Goal: Entertainment & Leisure: Consume media (video, audio)

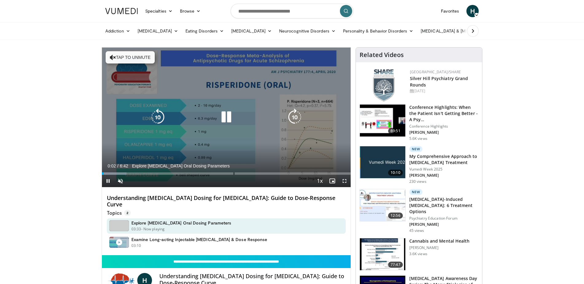
click at [226, 119] on icon "Video Player" at bounding box center [226, 117] width 17 height 17
click at [224, 113] on icon "Video Player" at bounding box center [226, 117] width 17 height 17
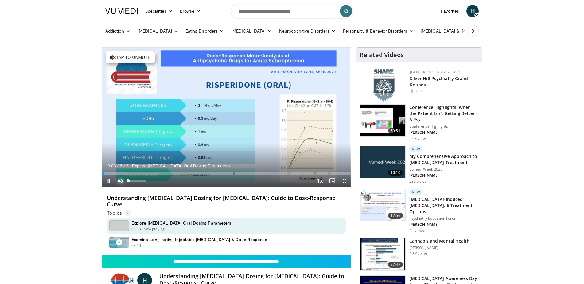
click at [121, 181] on span "Video Player" at bounding box center [120, 181] width 12 height 12
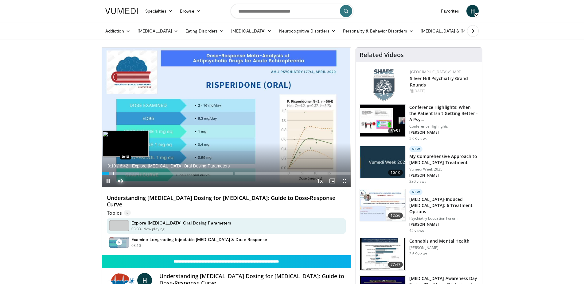
click at [113, 173] on div "Progress Bar" at bounding box center [113, 173] width 1 height 2
click at [121, 173] on div "Progress Bar" at bounding box center [121, 173] width 1 height 2
click at [129, 174] on div "Progress Bar" at bounding box center [129, 173] width 1 height 2
click at [136, 174] on div "Progress Bar" at bounding box center [136, 173] width 1 height 2
click at [125, 172] on div "Progress Bar" at bounding box center [125, 173] width 1 height 2
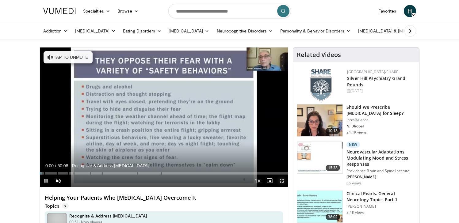
click at [283, 180] on span "Video Player" at bounding box center [282, 181] width 12 height 12
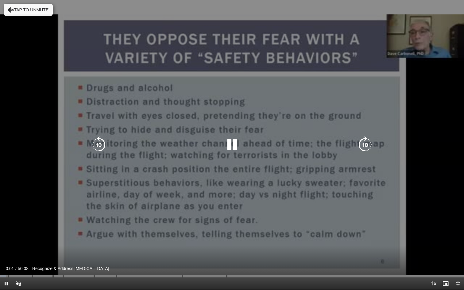
click at [328, 150] on div "Video Player" at bounding box center [232, 145] width 278 height 12
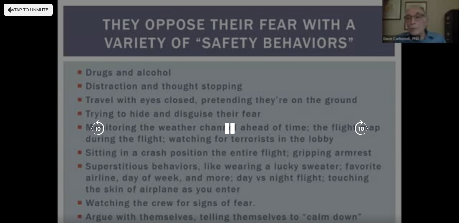
scroll to position [28, 0]
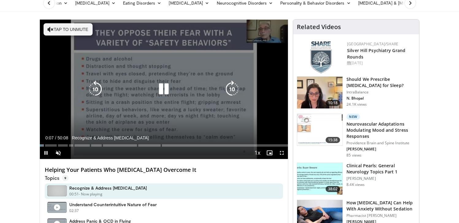
click at [172, 96] on icon "Video Player" at bounding box center [163, 89] width 17 height 17
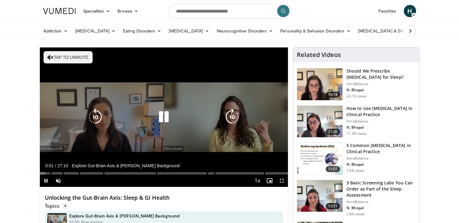
click at [164, 116] on icon "Video Player" at bounding box center [163, 117] width 17 height 17
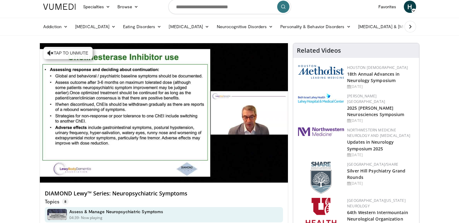
scroll to position [6, 0]
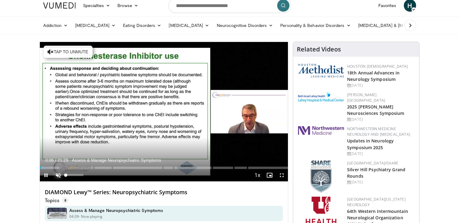
click at [58, 175] on span "Video Player" at bounding box center [58, 175] width 12 height 12
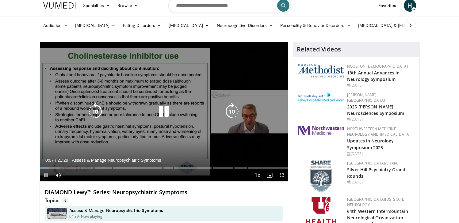
click at [142, 137] on div "10 seconds Tap to unmute" at bounding box center [164, 112] width 249 height 140
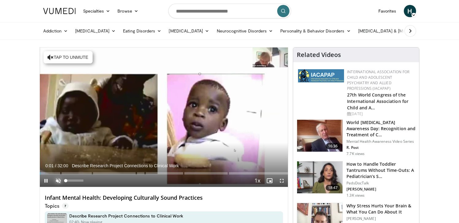
click at [58, 182] on span "Video Player" at bounding box center [58, 181] width 12 height 12
drag, startPoint x: 41, startPoint y: 174, endPoint x: 30, endPoint y: 174, distance: 11.0
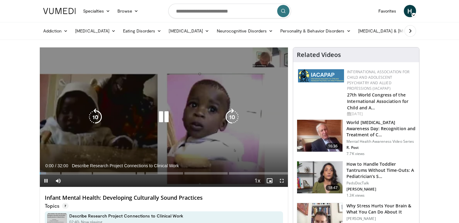
click at [71, 130] on div "10 seconds Tap to unmute" at bounding box center [164, 118] width 249 height 140
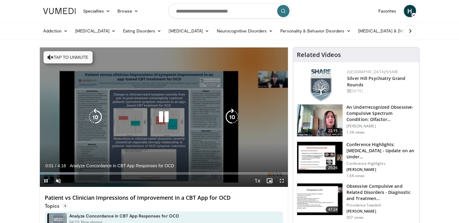
click at [165, 119] on icon "Video Player" at bounding box center [163, 117] width 17 height 17
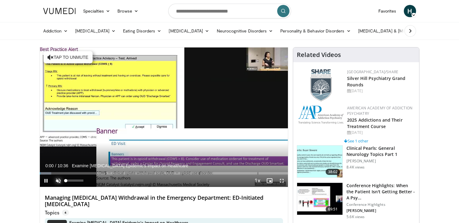
click at [59, 183] on span "Video Player" at bounding box center [58, 181] width 12 height 12
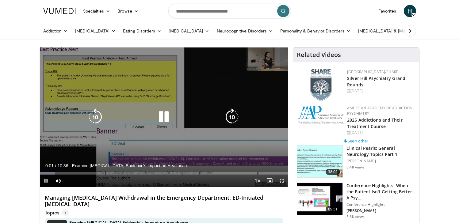
click at [104, 144] on div "10 seconds Tap to unmute" at bounding box center [164, 118] width 249 height 140
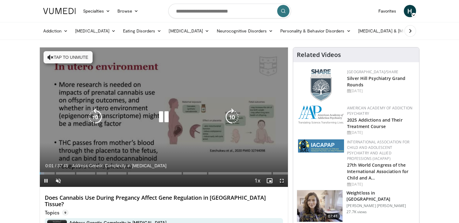
click at [165, 121] on icon "Video Player" at bounding box center [163, 117] width 17 height 17
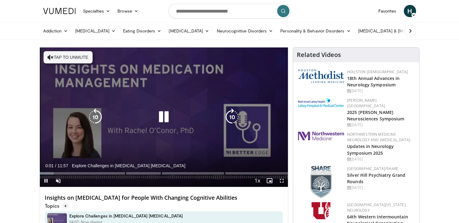
click at [119, 97] on div "10 seconds Tap to unmute" at bounding box center [164, 118] width 249 height 140
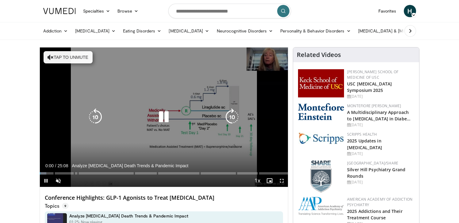
click at [112, 127] on div "10 seconds Tap to unmute" at bounding box center [164, 118] width 249 height 140
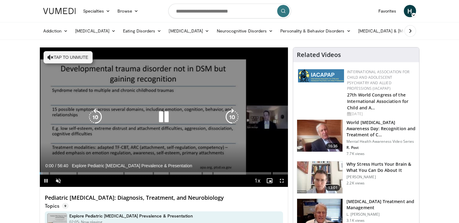
click at [163, 114] on icon "Video Player" at bounding box center [163, 117] width 17 height 17
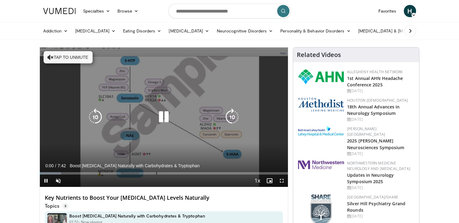
click at [164, 118] on icon "Video Player" at bounding box center [163, 117] width 17 height 17
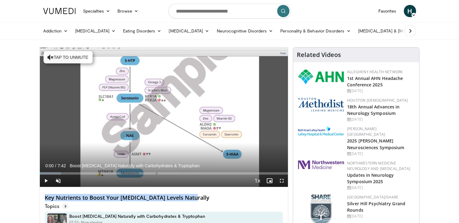
drag, startPoint x: 45, startPoint y: 198, endPoint x: 211, endPoint y: 195, distance: 165.4
click at [211, 195] on h4 "Key Nutrients to Boost Your Serotonin Levels Naturally" at bounding box center [164, 198] width 239 height 7
copy h4 "Key Nutrients to Boost Your Serotonin Levels Naturally"
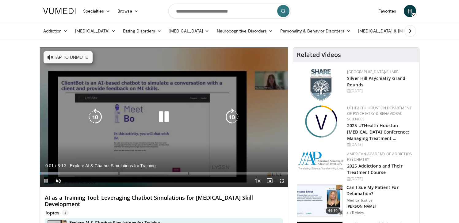
click at [129, 130] on div "10 seconds Tap to unmute" at bounding box center [164, 118] width 249 height 140
